Goal: Information Seeking & Learning: Learn about a topic

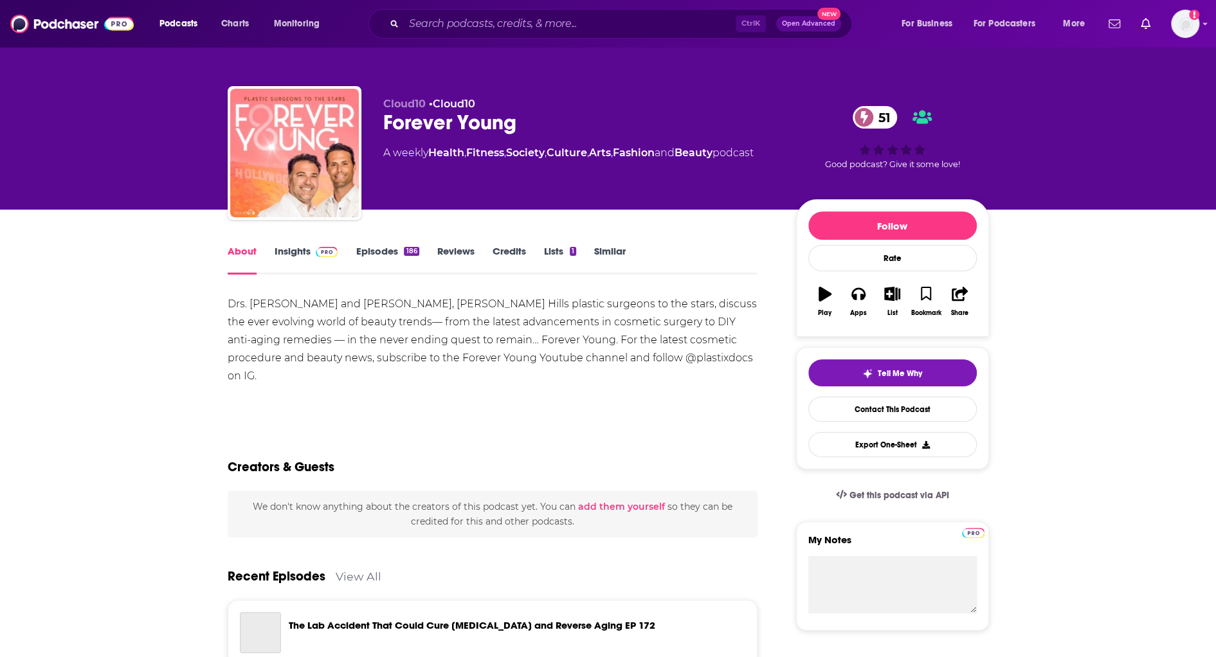
click at [306, 254] on link "Insights" at bounding box center [307, 260] width 64 height 30
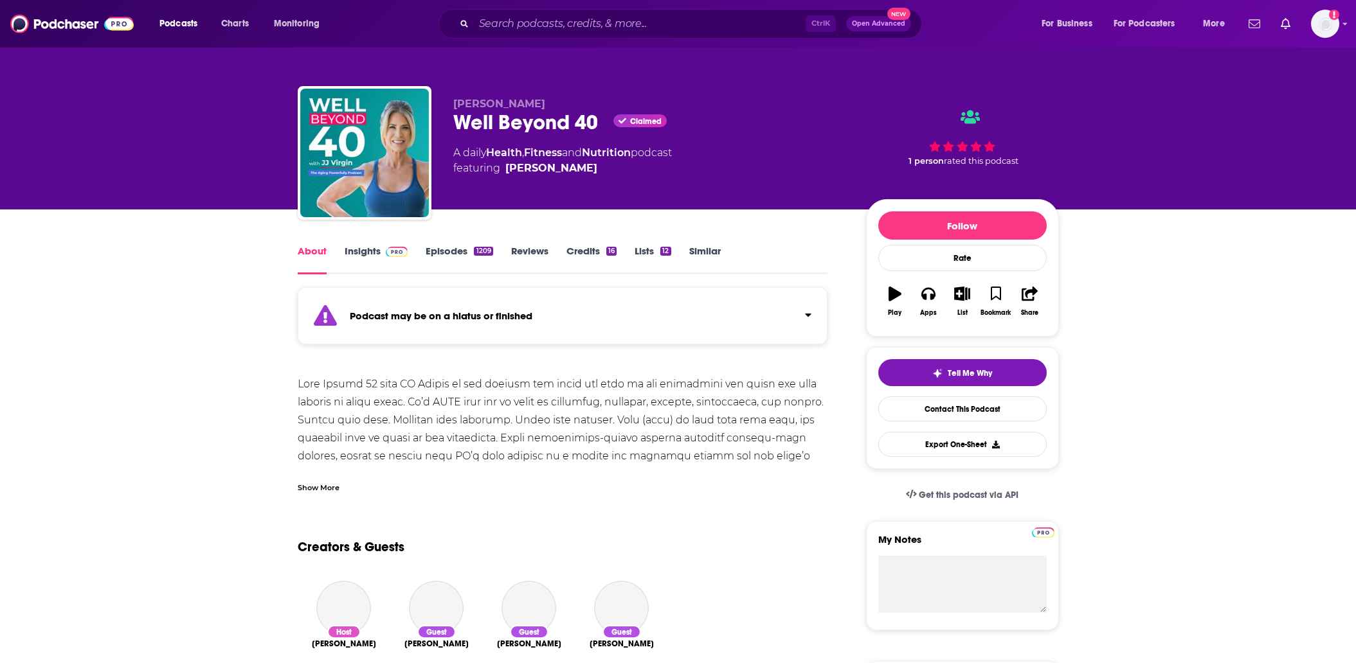
click at [370, 251] on link "Insights" at bounding box center [377, 260] width 64 height 30
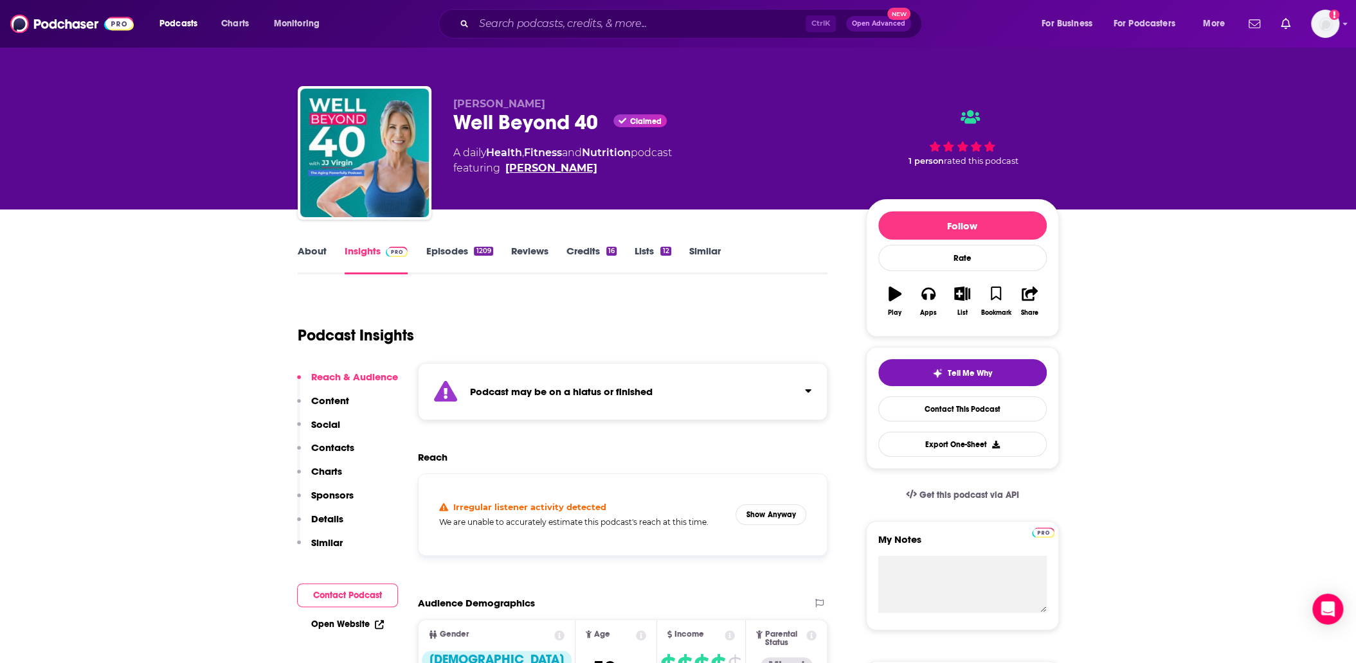
click at [545, 168] on link "[PERSON_NAME]" at bounding box center [551, 168] width 92 height 15
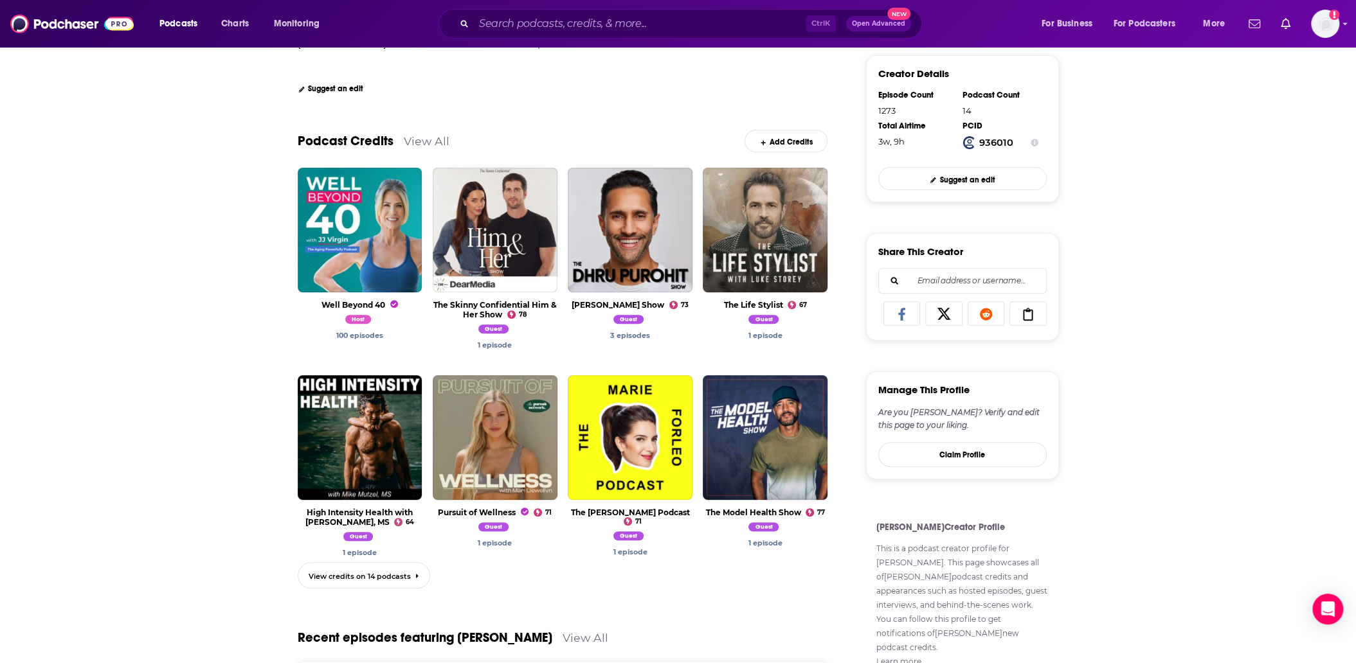
scroll to position [321, 0]
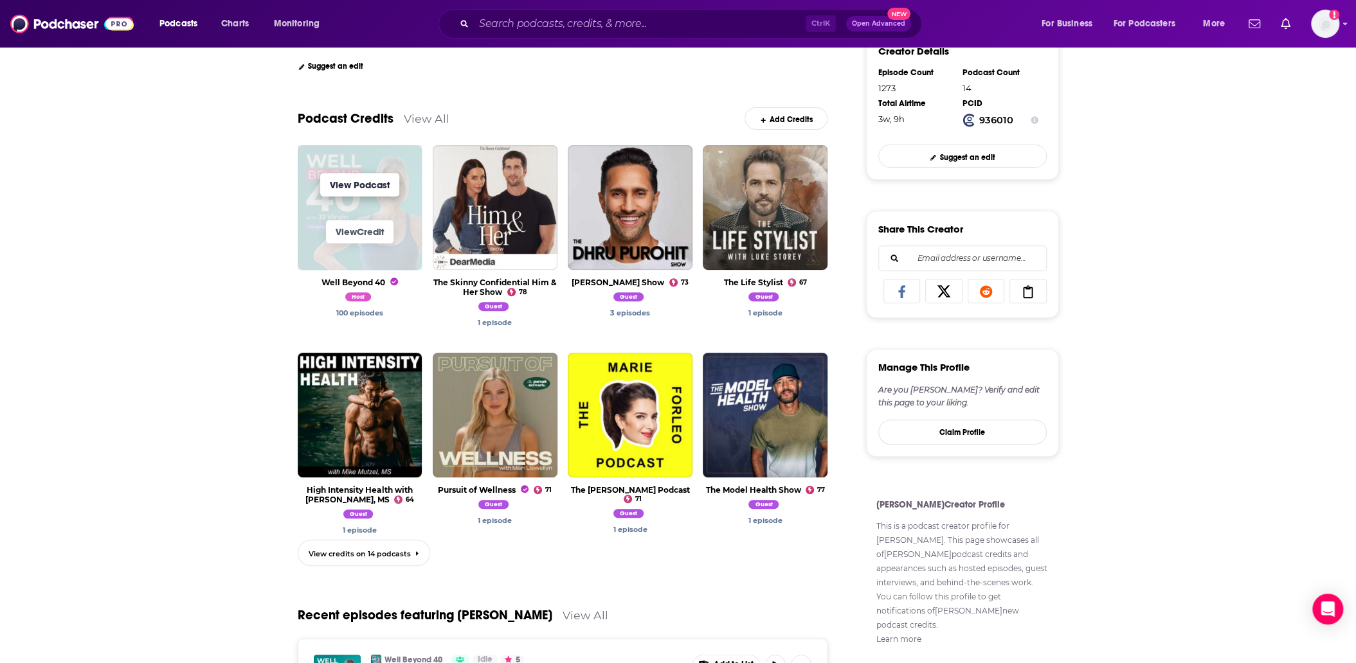
click at [361, 185] on link "View Podcast" at bounding box center [359, 184] width 79 height 23
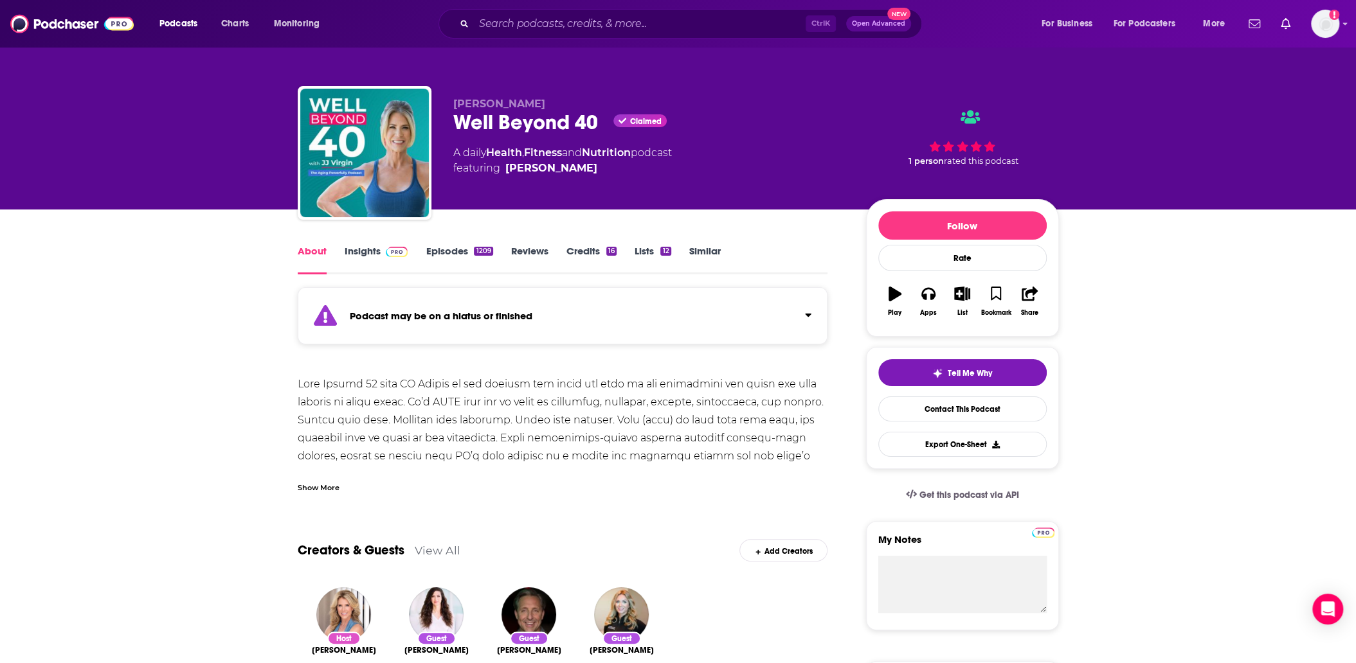
click at [378, 250] on link "Insights" at bounding box center [377, 260] width 64 height 30
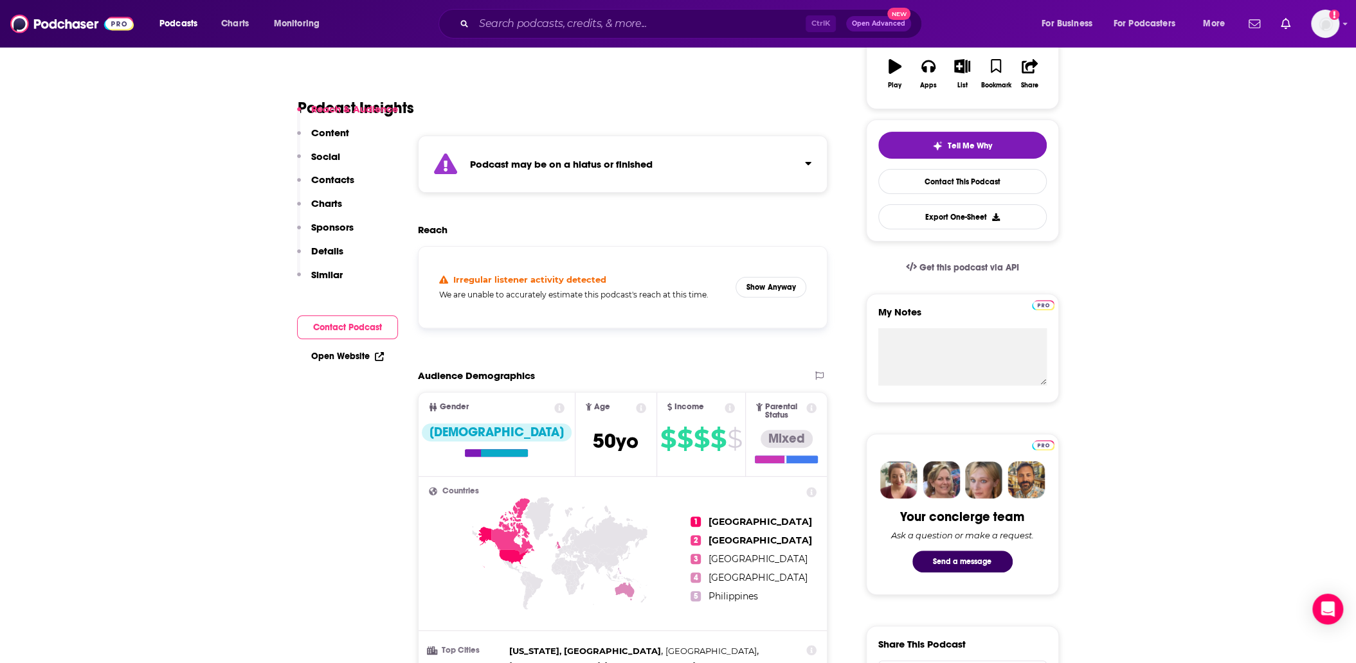
scroll to position [257, 0]
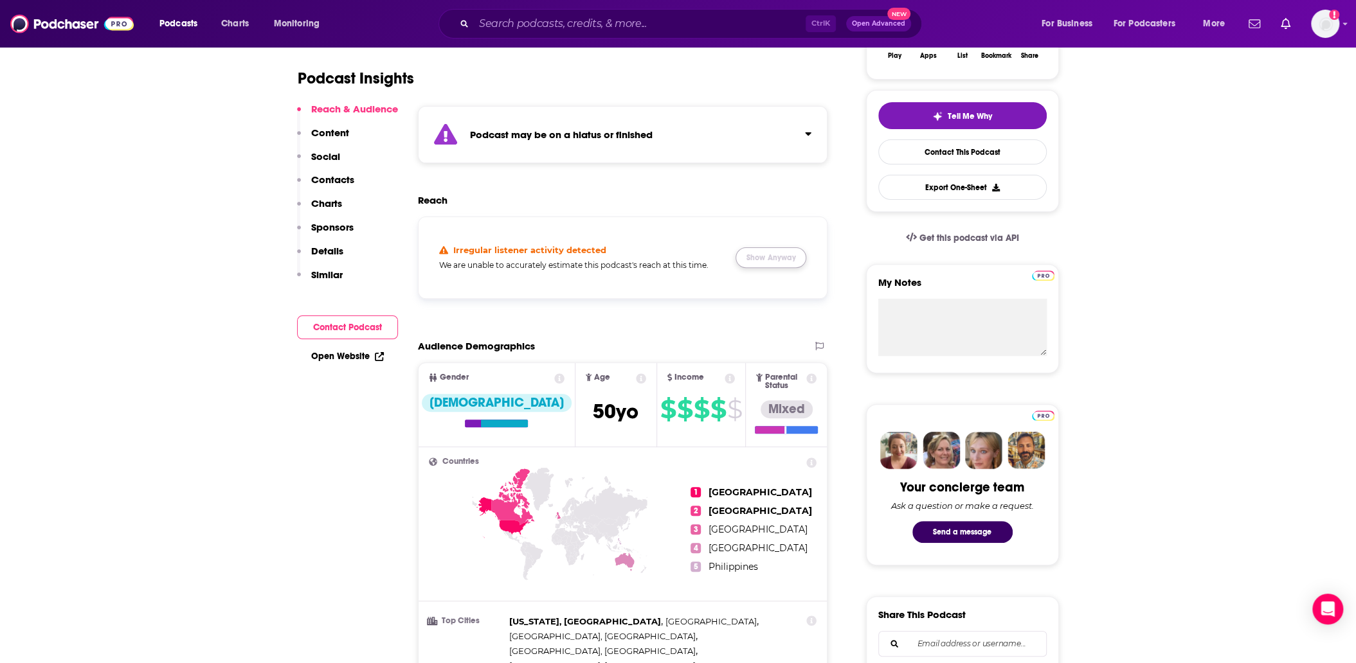
click at [777, 251] on button "Show Anyway" at bounding box center [770, 258] width 71 height 21
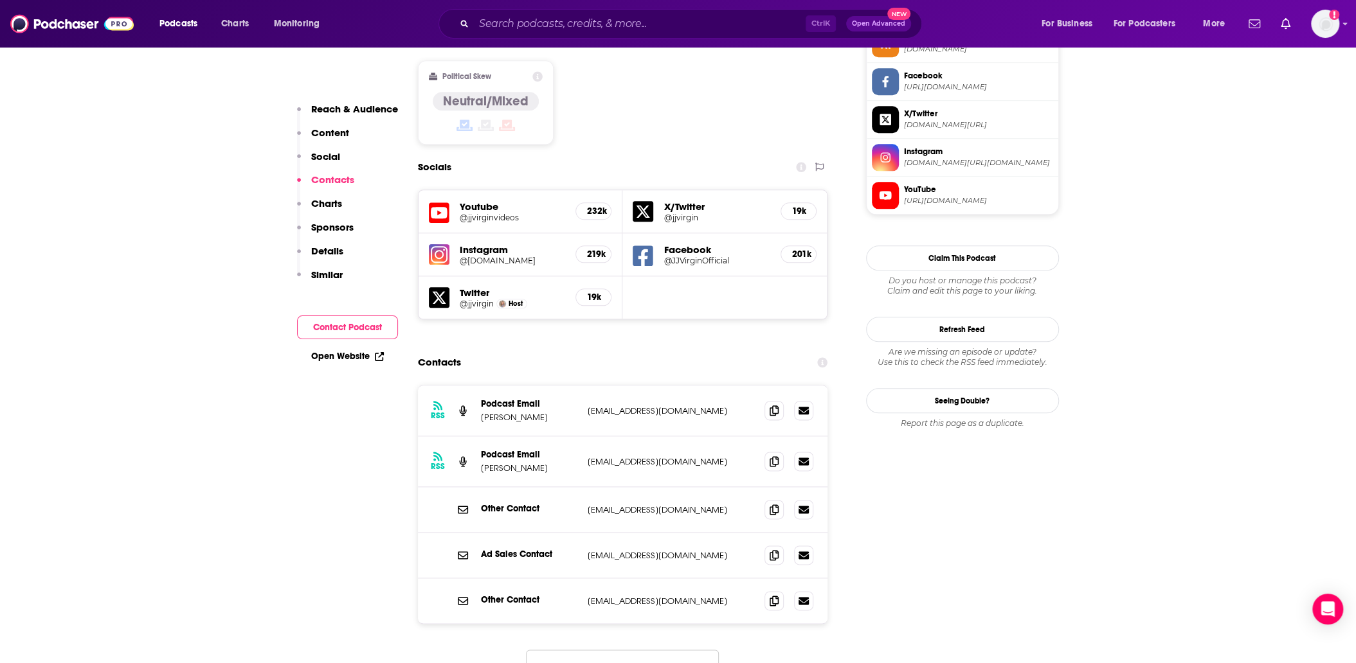
scroll to position [1093, 0]
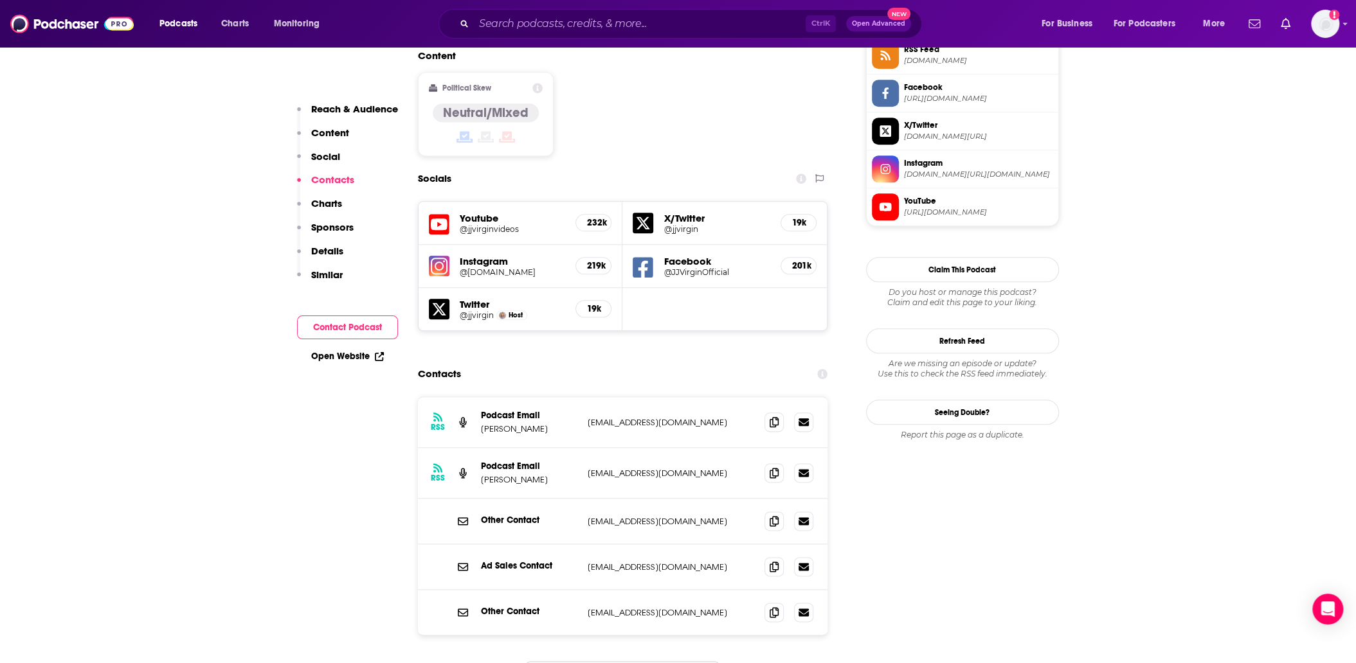
drag, startPoint x: 488, startPoint y: 195, endPoint x: 210, endPoint y: 211, distance: 278.8
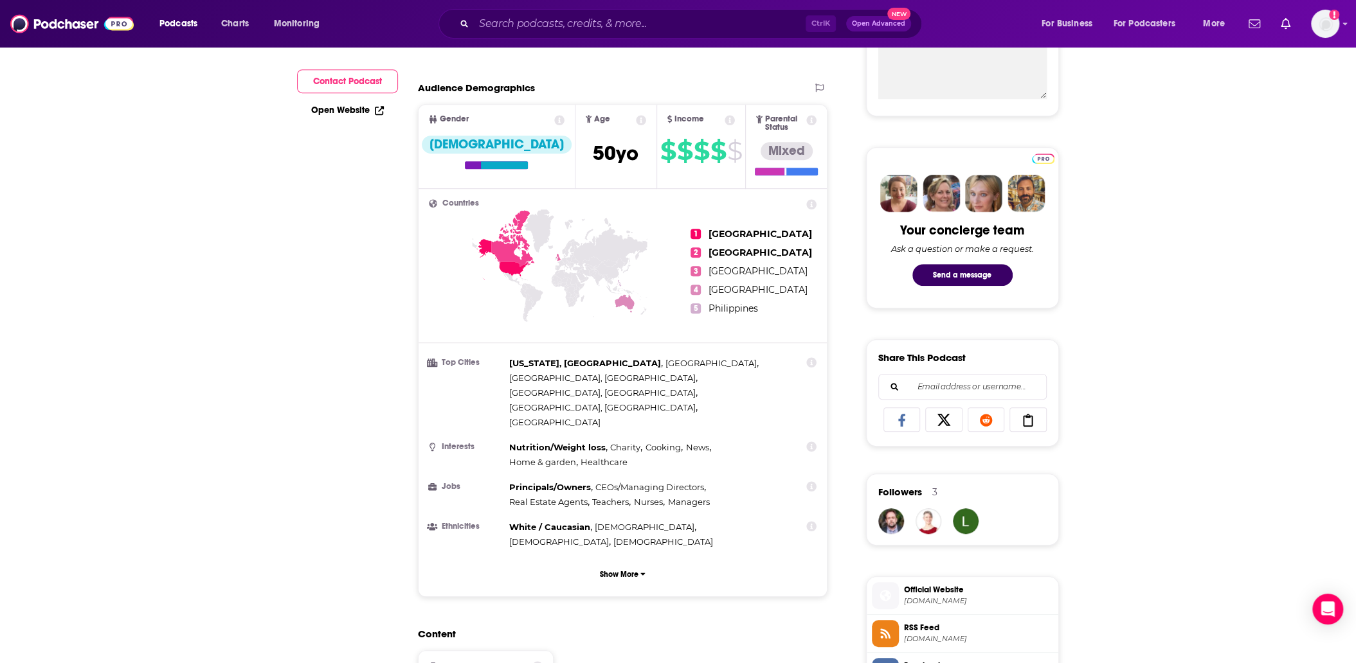
scroll to position [0, 0]
